Goal: Transaction & Acquisition: Purchase product/service

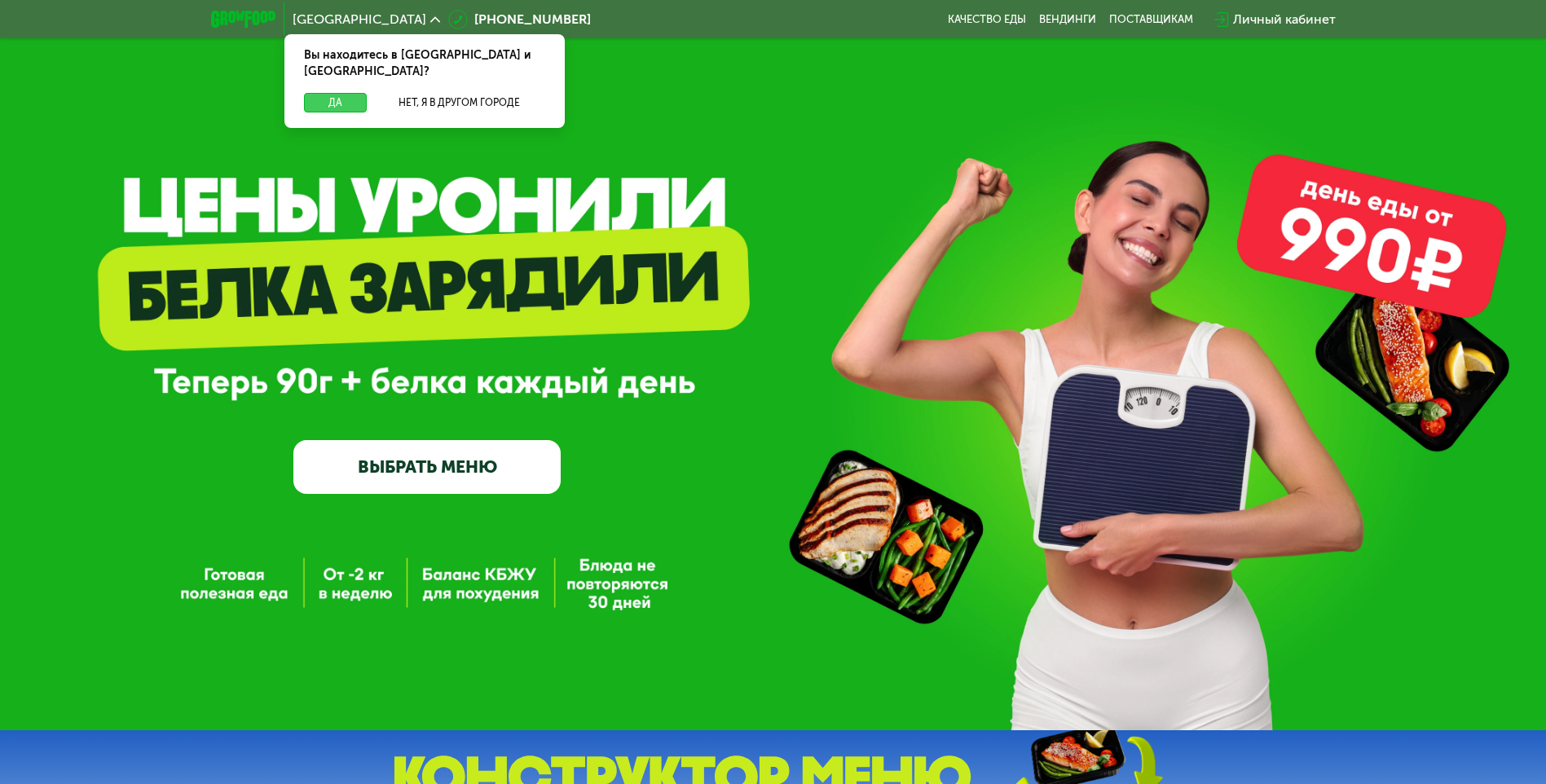
click at [329, 93] on button "Да" at bounding box center [335, 103] width 63 height 20
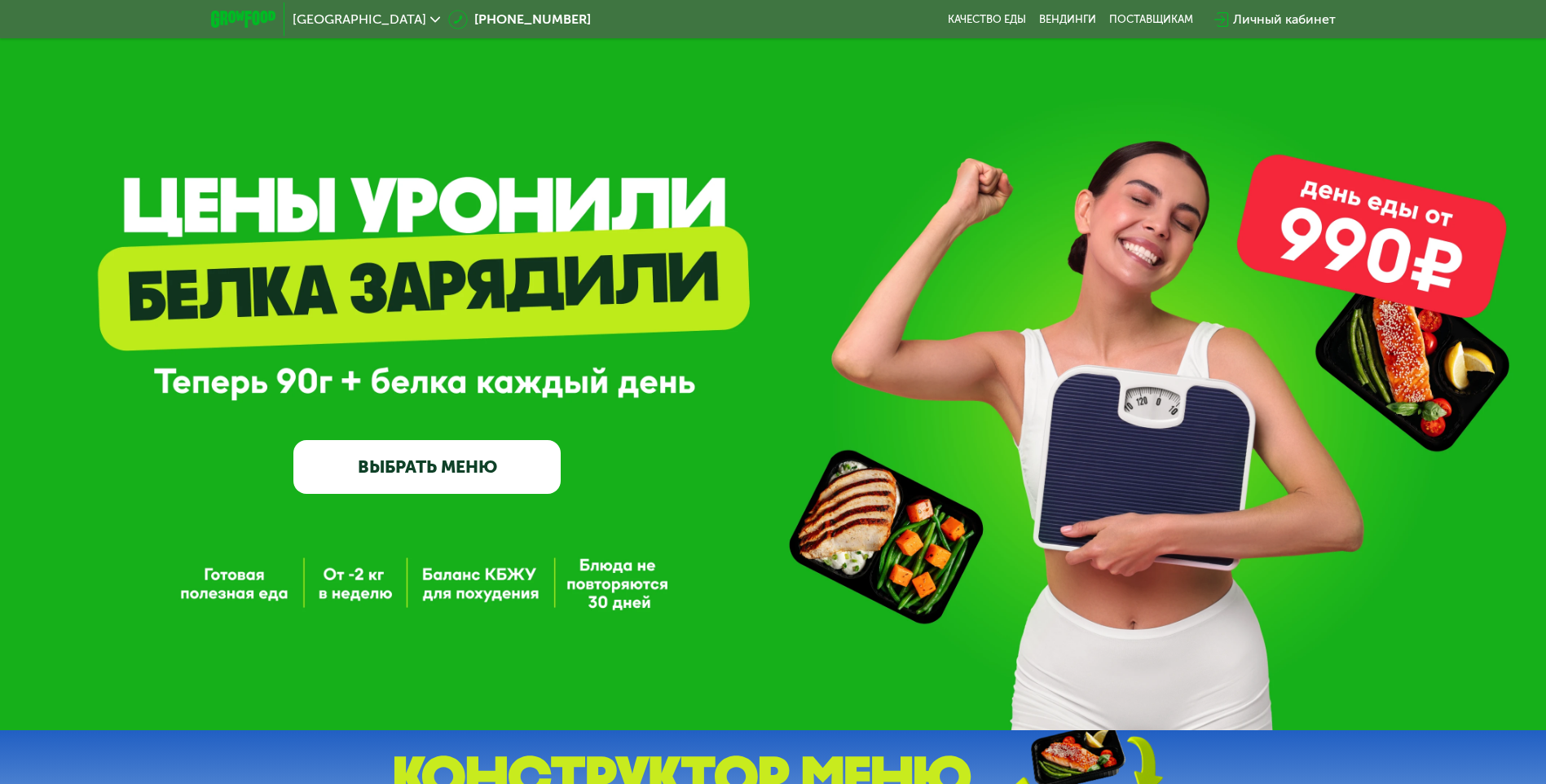
click at [487, 478] on link "ВЫБРАТЬ МЕНЮ" at bounding box center [426, 466] width 267 height 54
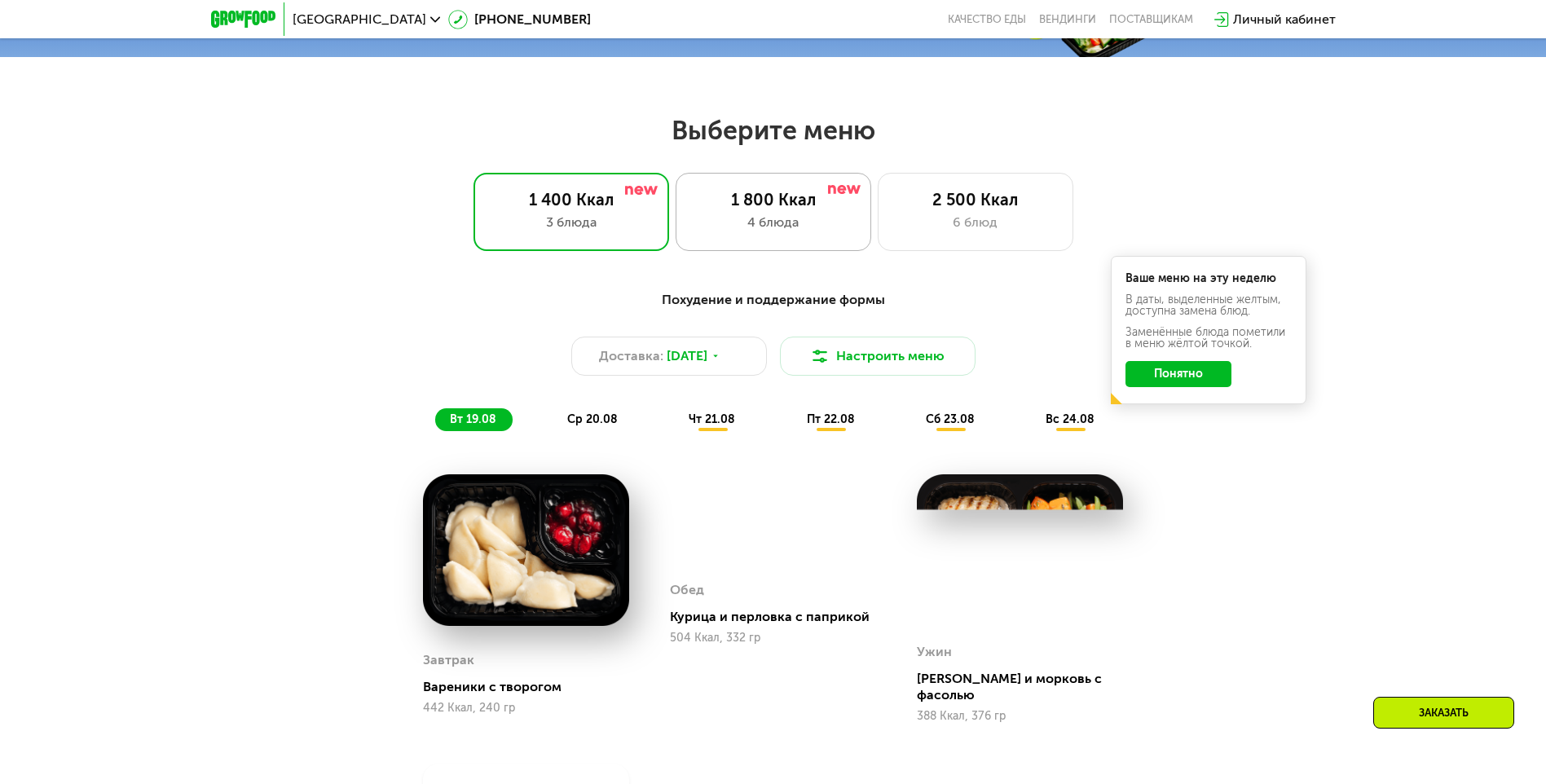
scroll to position [877, 0]
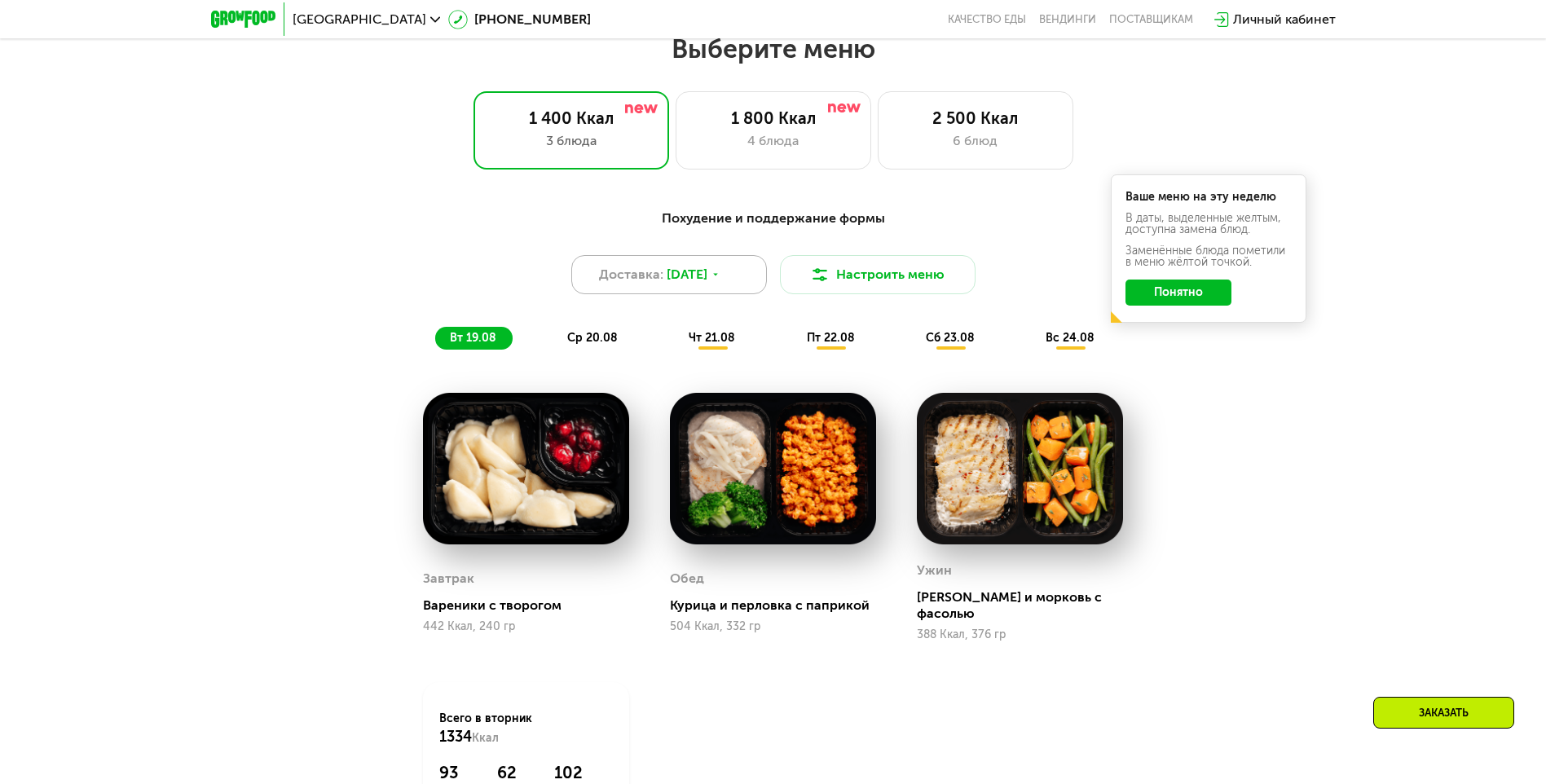
click at [720, 277] on icon at bounding box center [716, 274] width 10 height 10
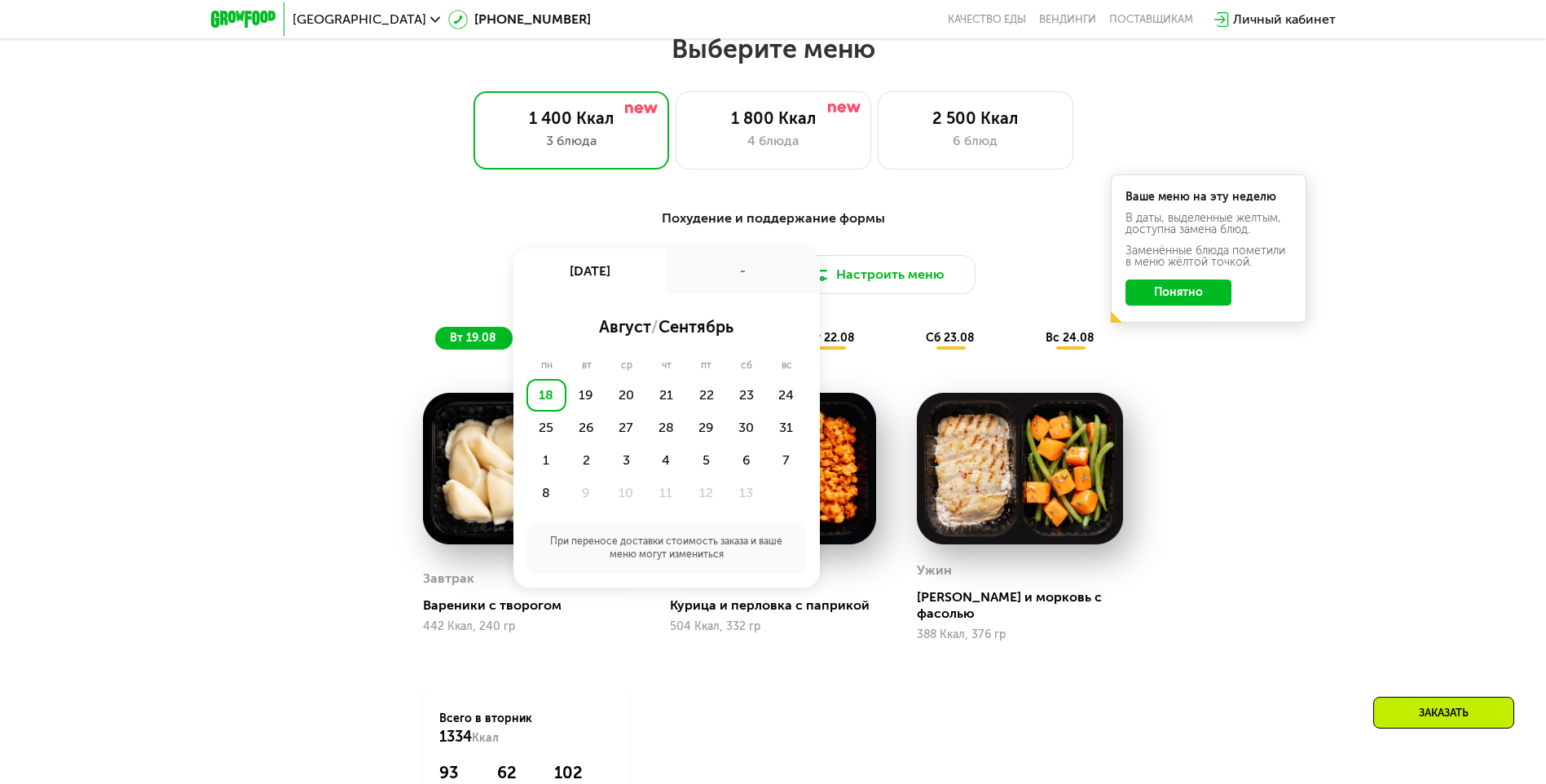
click at [557, 212] on div "Похудение и поддержание формы Доставка: 18 авг, пн 18 авг, пн - август / сентяб…" at bounding box center [773, 279] width 985 height 161
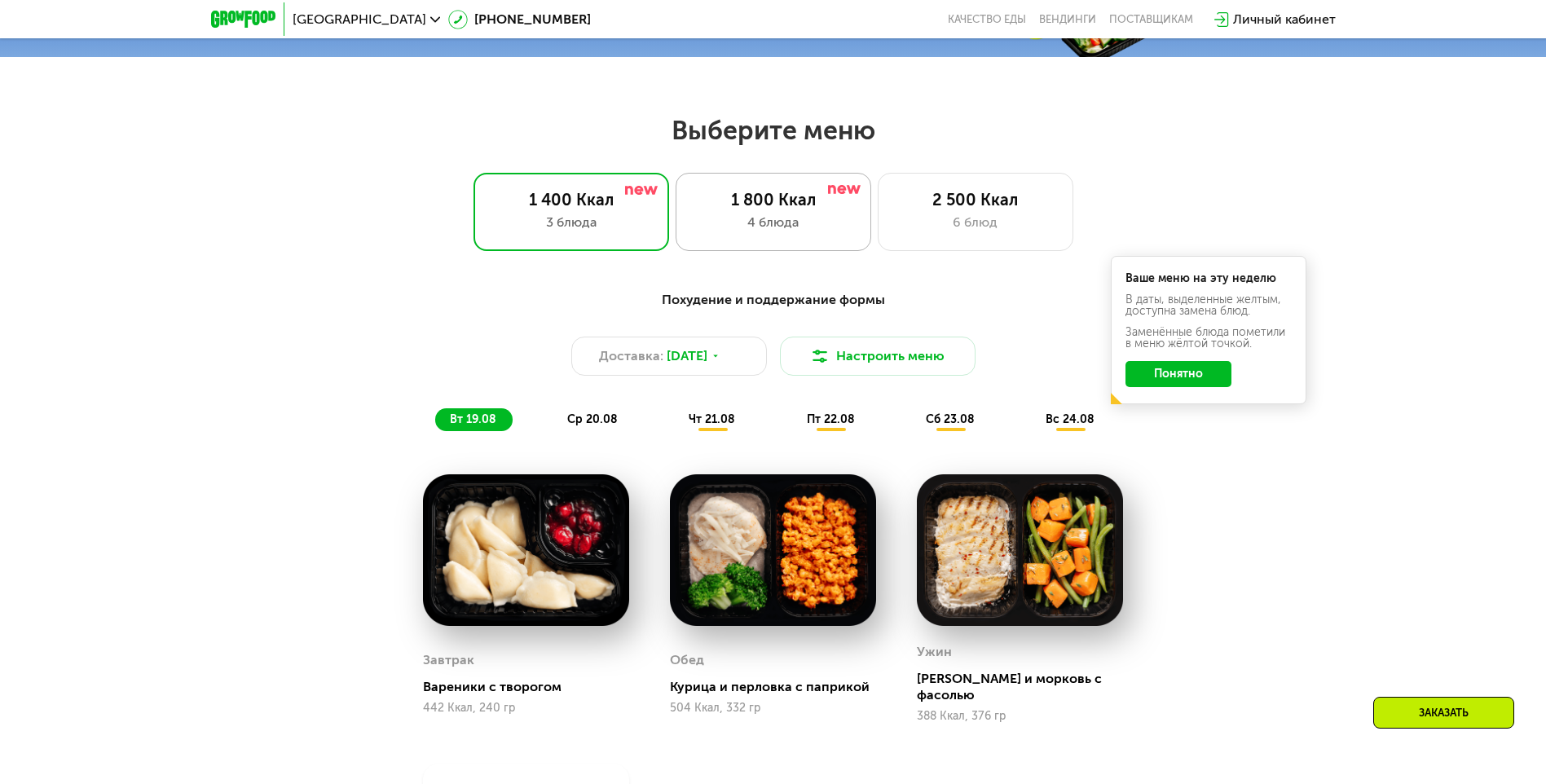
scroll to position [959, 0]
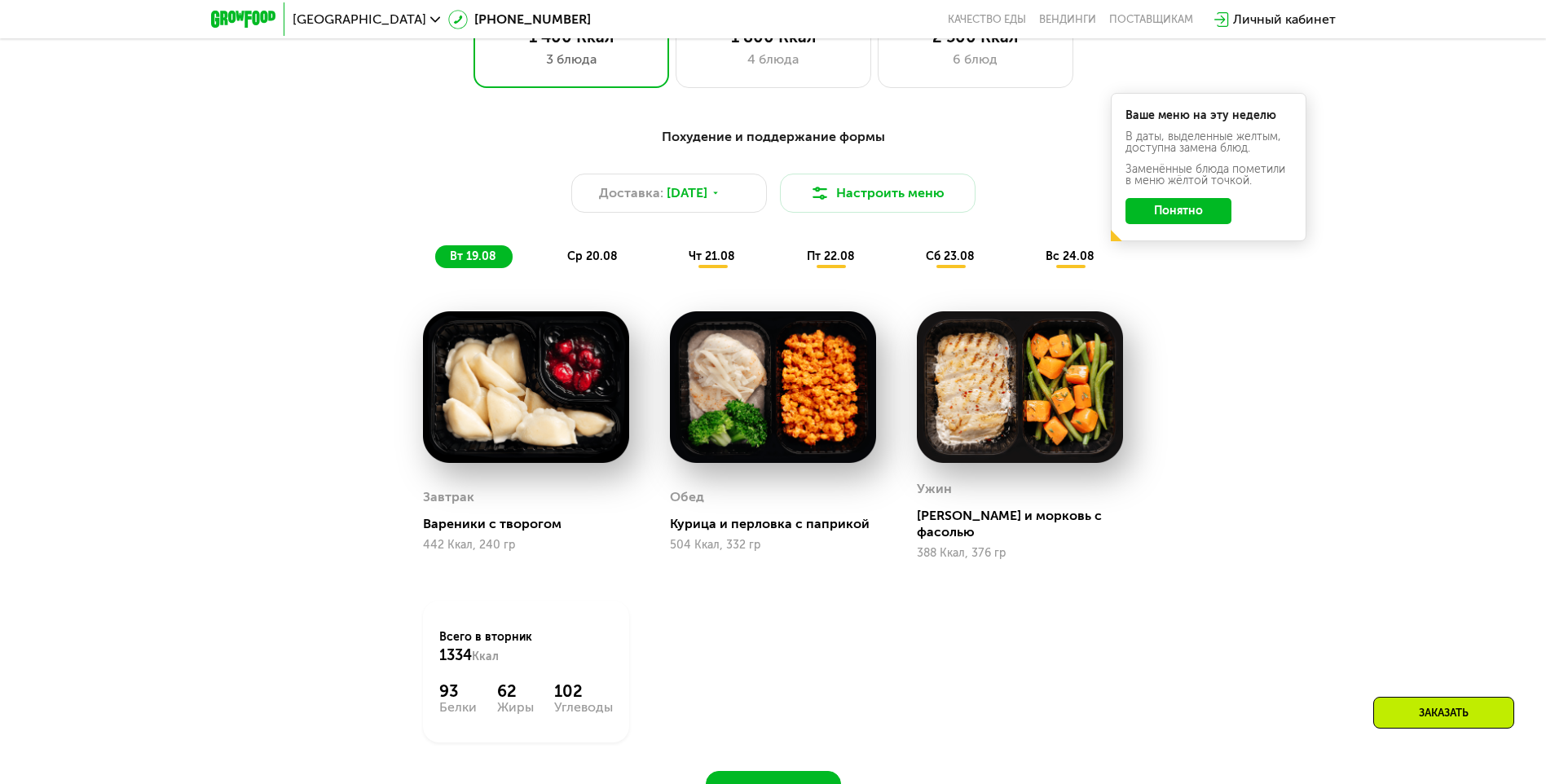
click at [581, 256] on span "ср 20.08" at bounding box center [592, 256] width 50 height 14
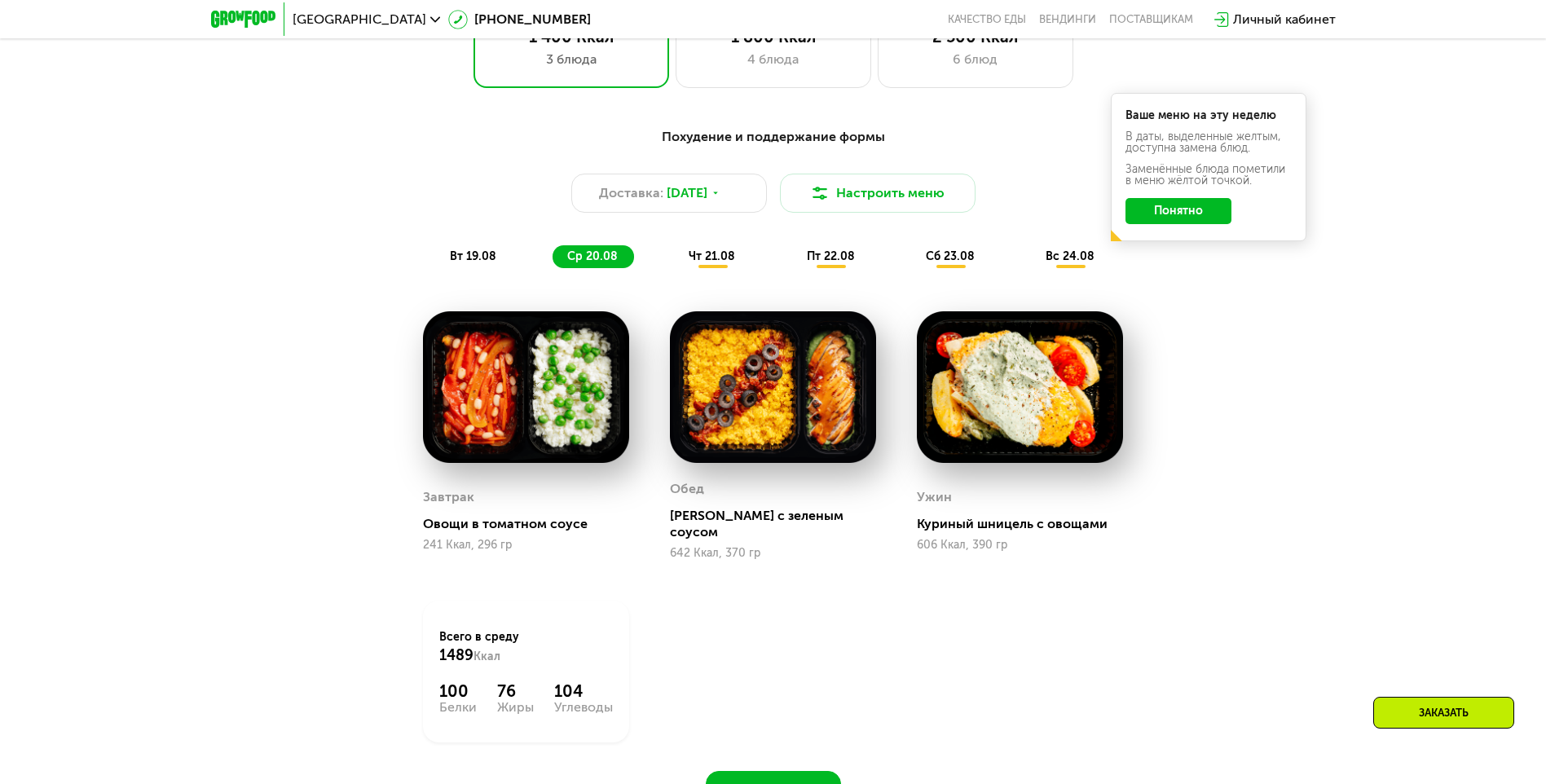
click at [697, 259] on span "чт 21.08" at bounding box center [711, 256] width 46 height 14
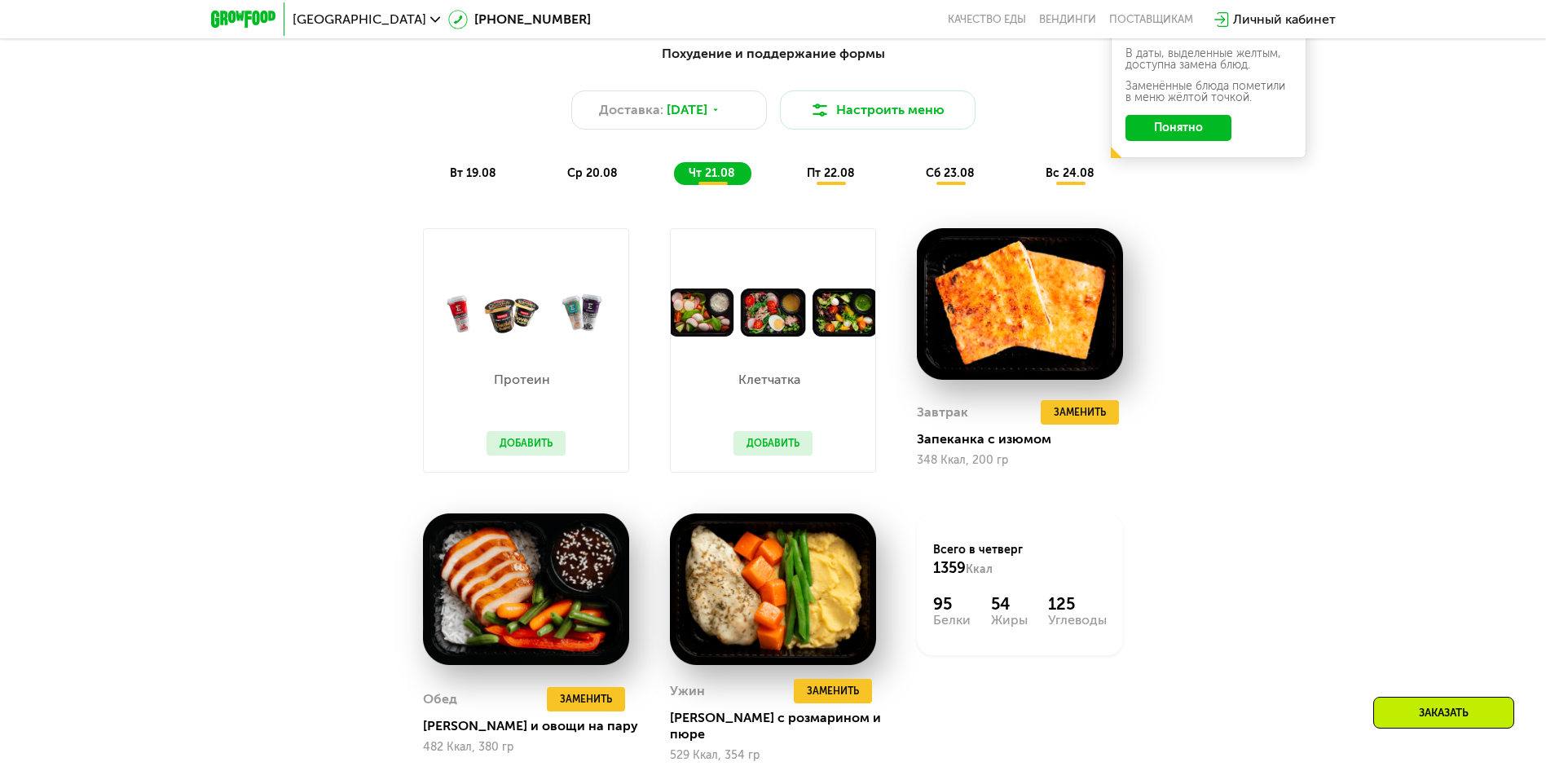
scroll to position [1039, 0]
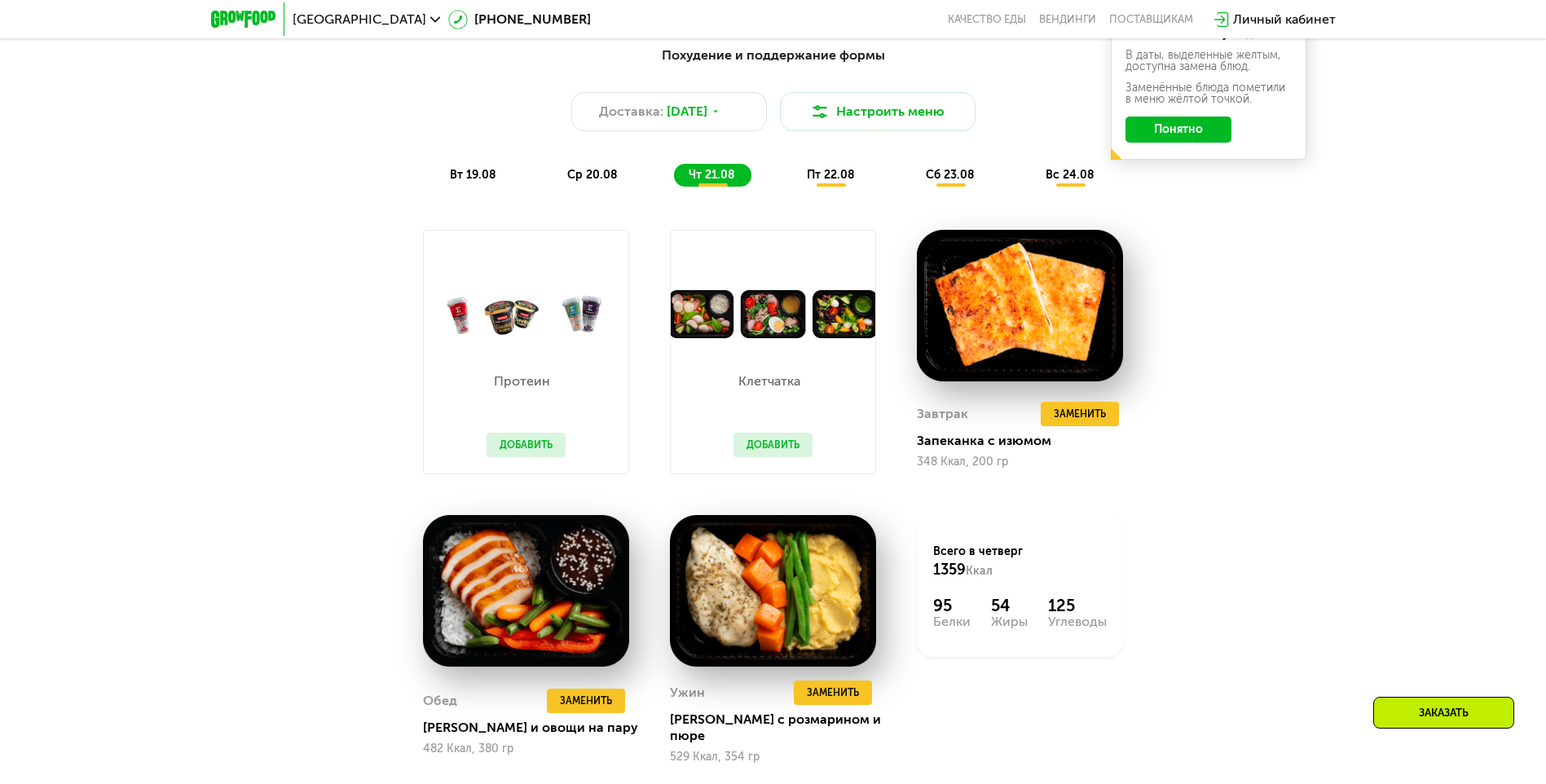
click at [840, 181] on span "пт 22.08" at bounding box center [831, 175] width 48 height 14
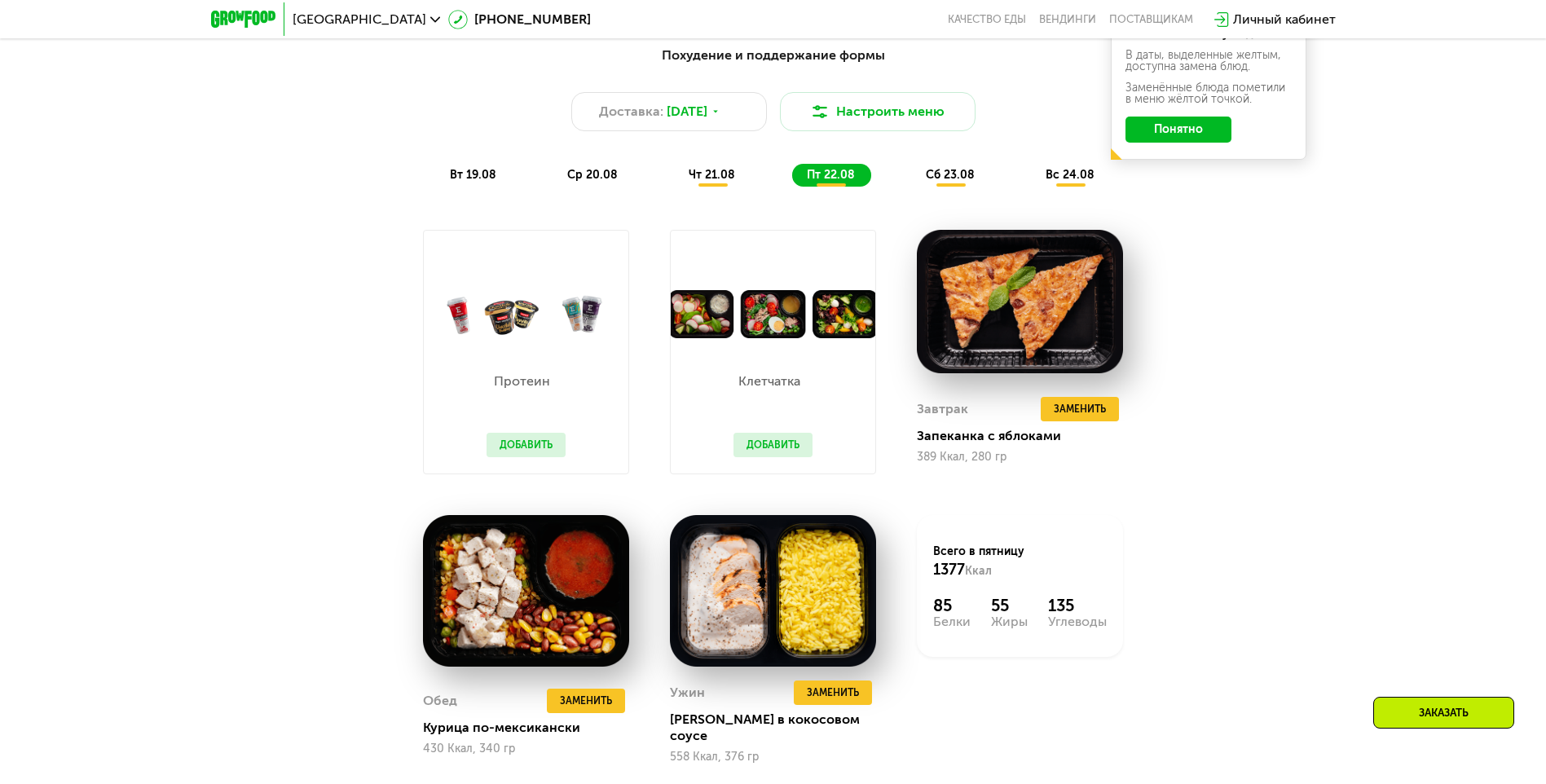
click at [480, 178] on span "вт 19.08" at bounding box center [473, 175] width 46 height 14
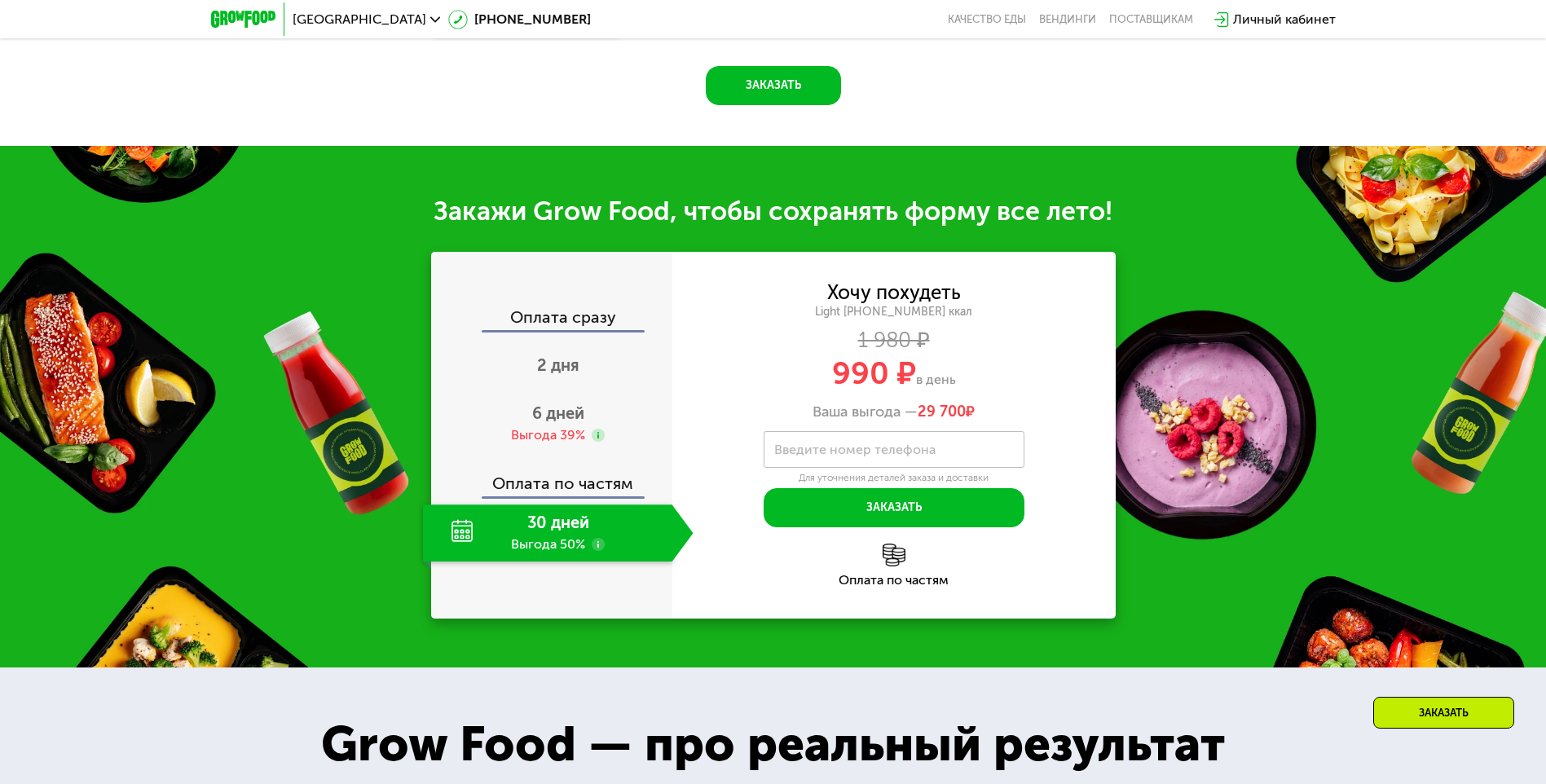
scroll to position [1691, 0]
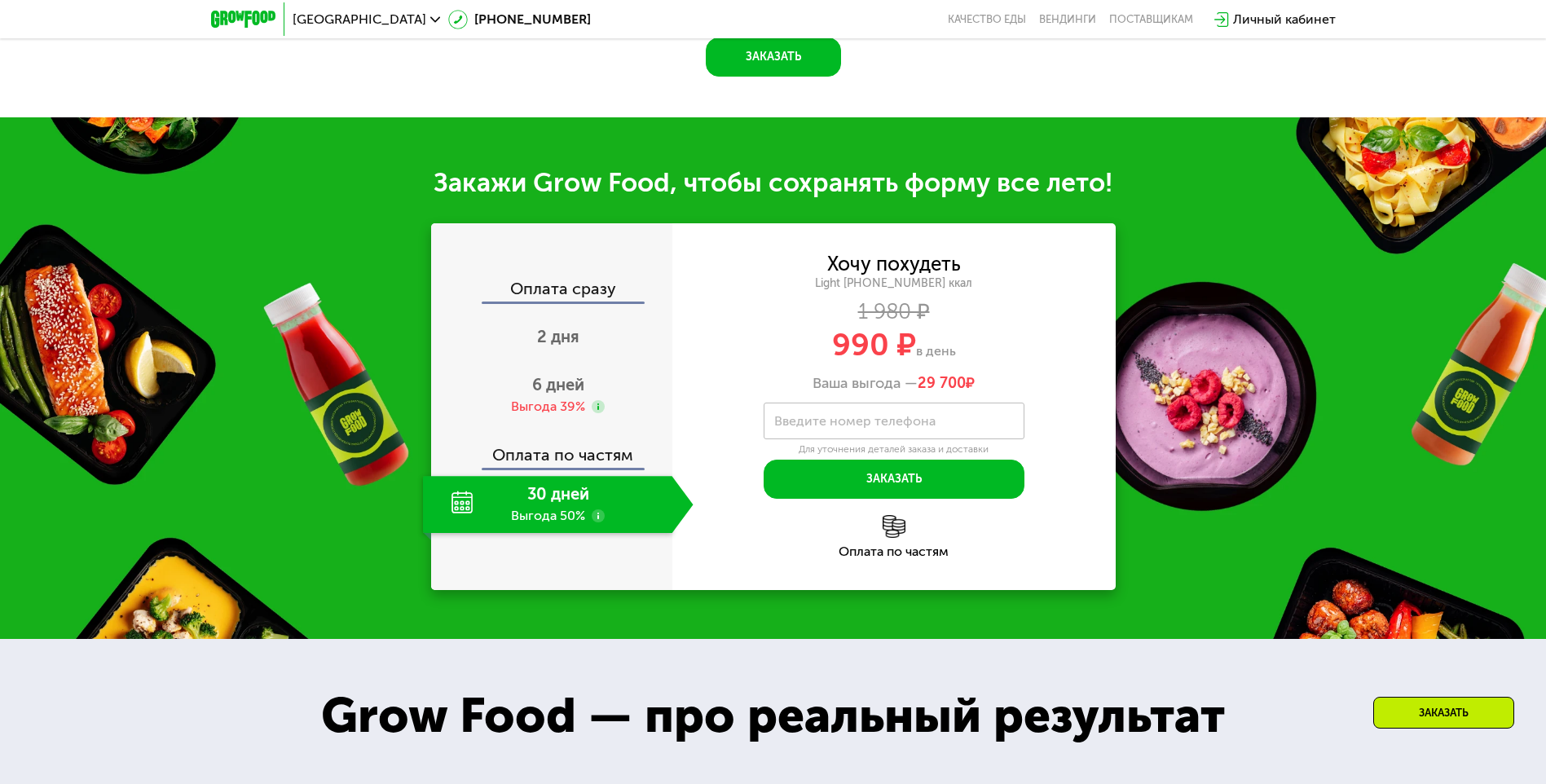
click at [615, 486] on div "30 дней Выгода 50%" at bounding box center [548, 505] width 250 height 57
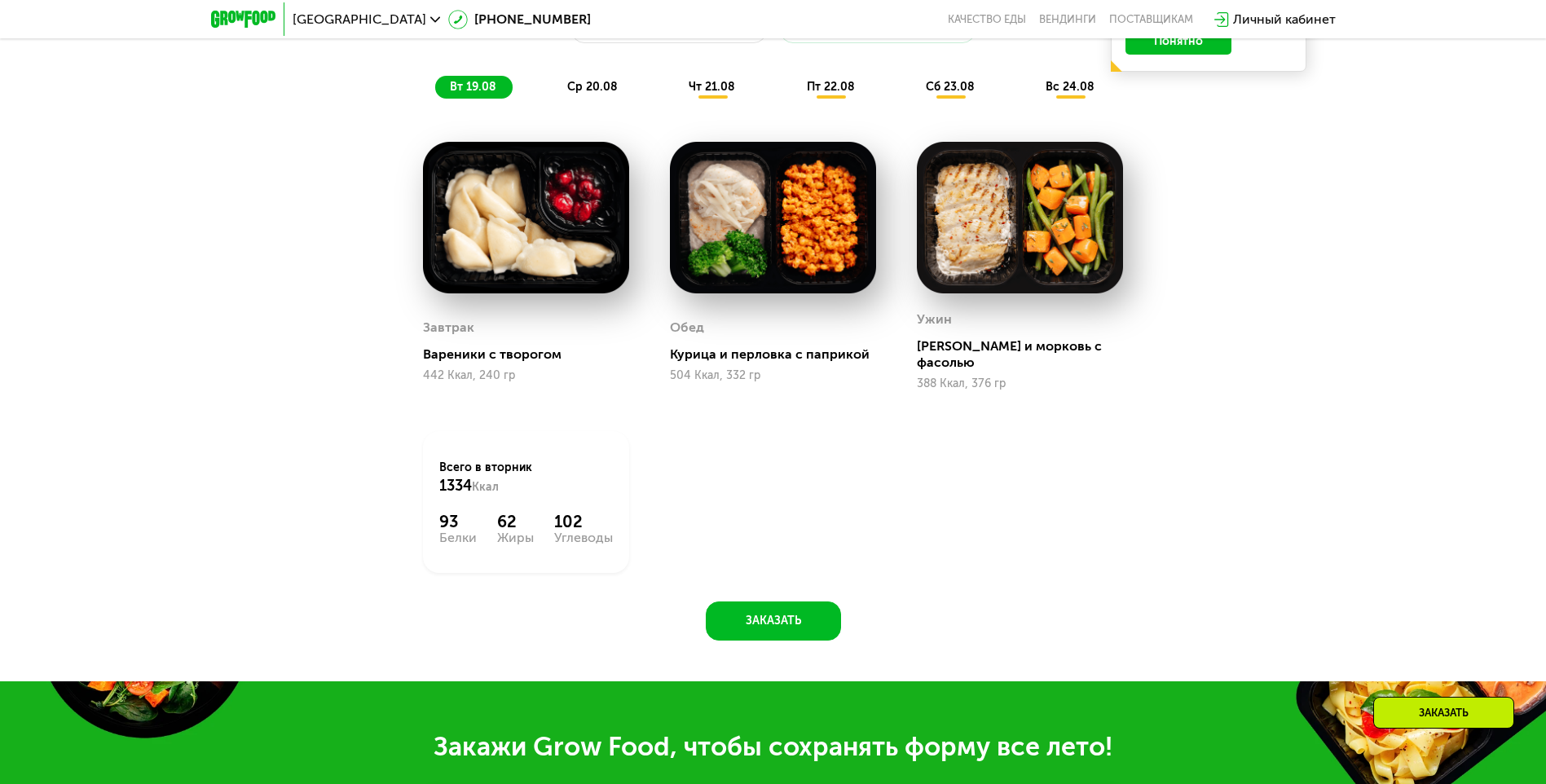
scroll to position [1121, 0]
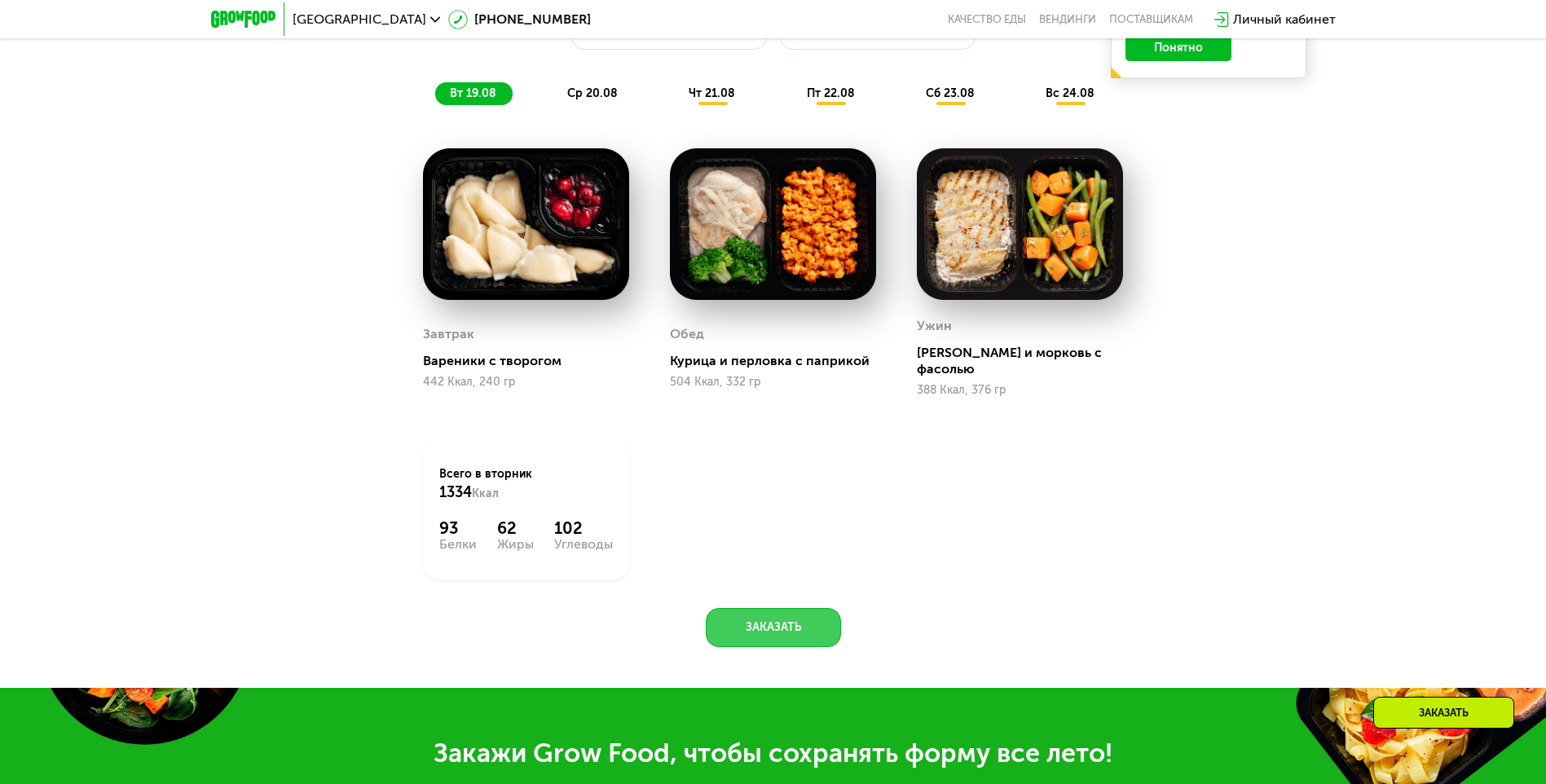
click at [783, 611] on button "Заказать" at bounding box center [773, 627] width 135 height 39
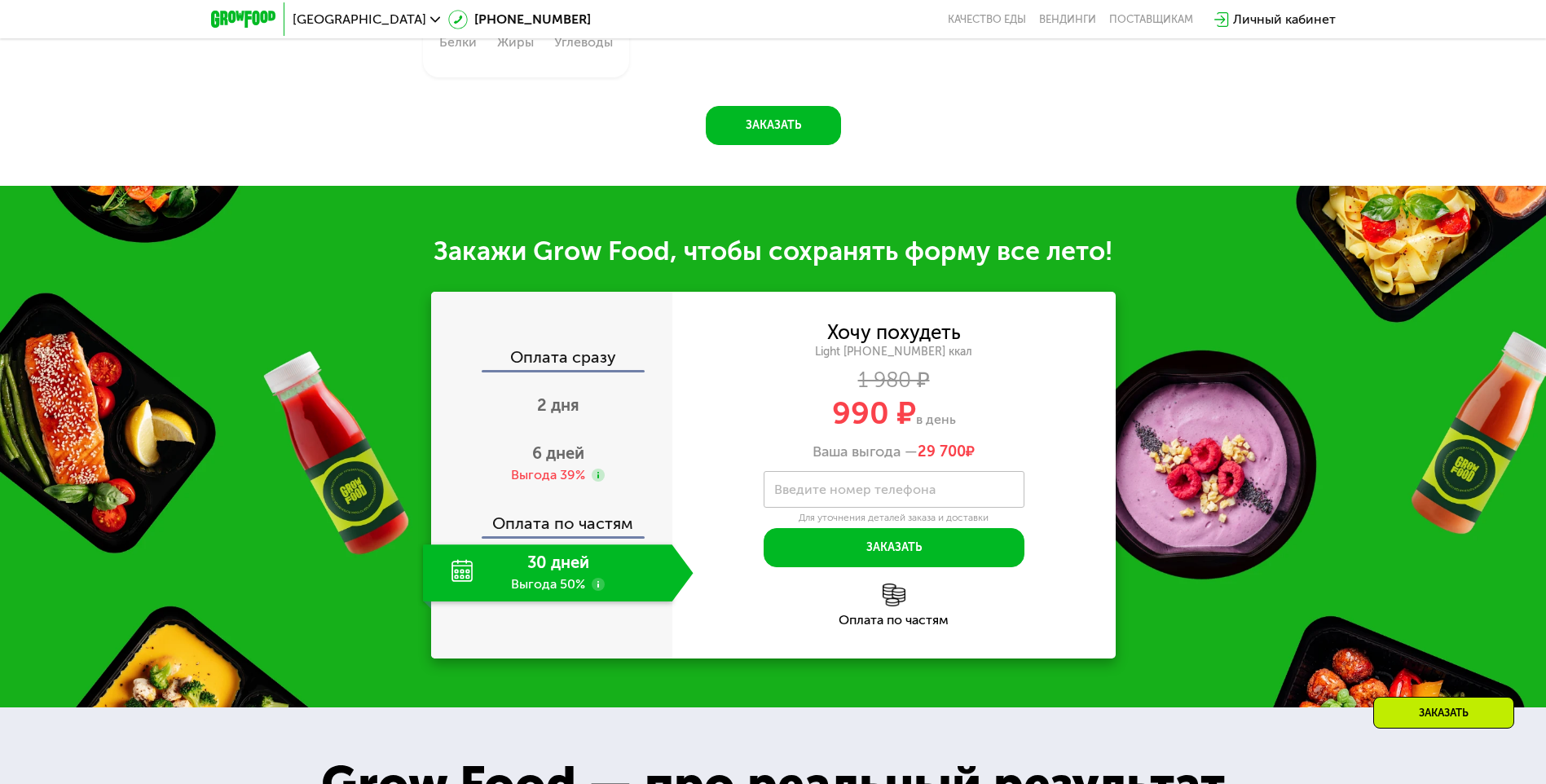
scroll to position [1717, 0]
